Goal: Navigation & Orientation: Go to known website

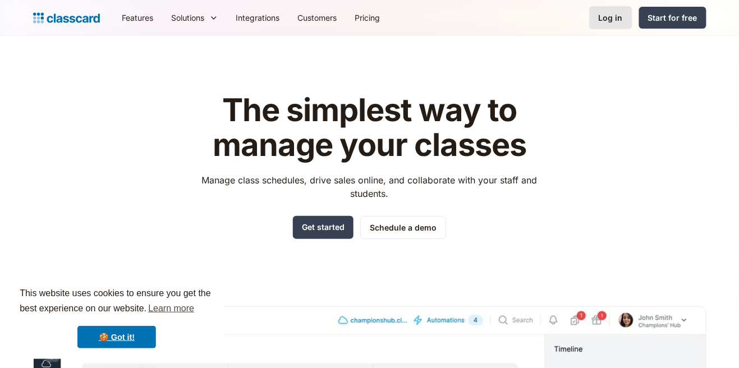
click at [608, 20] on div "Log in" at bounding box center [610, 18] width 24 height 12
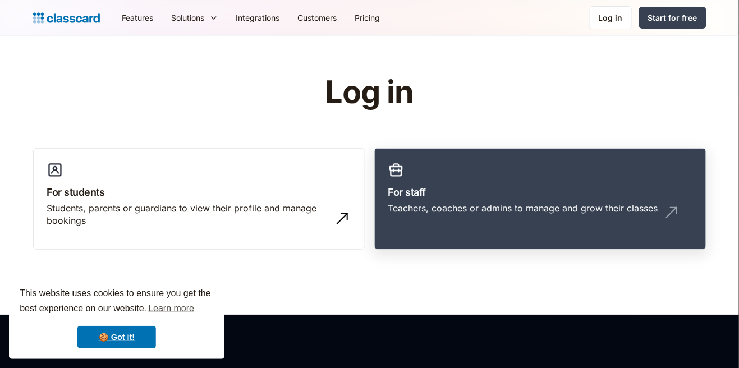
click at [559, 195] on h3 "For staff" at bounding box center [540, 192] width 304 height 15
